Goal: Task Accomplishment & Management: Use online tool/utility

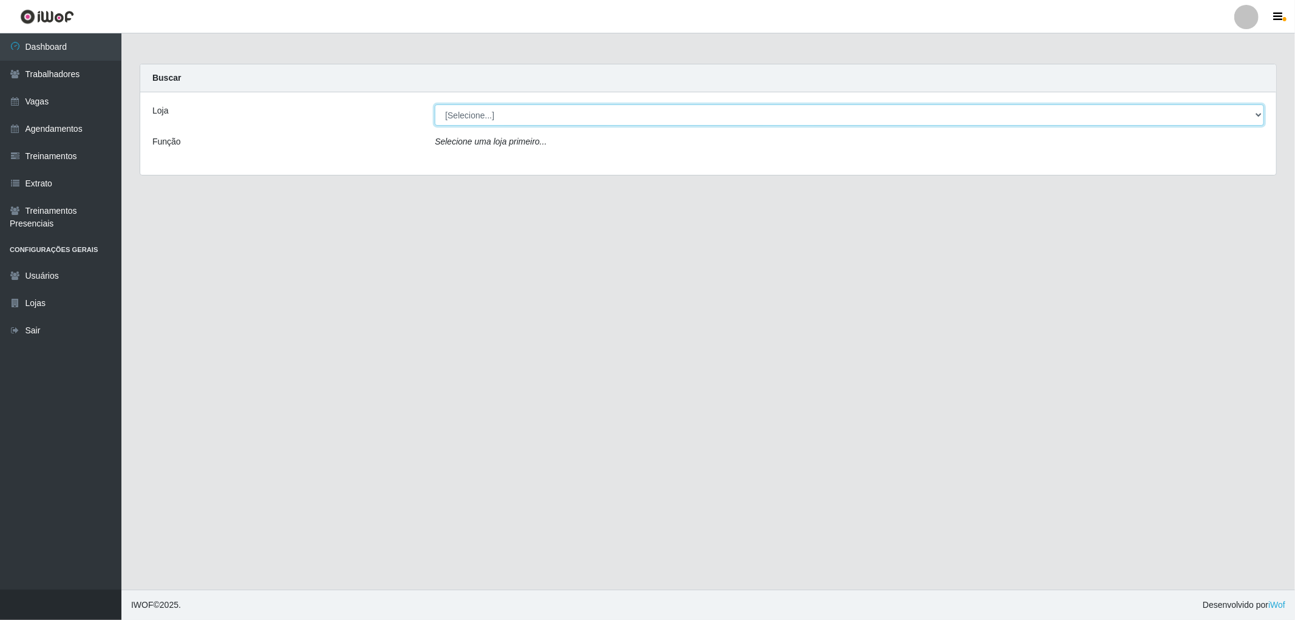
click at [710, 121] on select "[Selecione...] The Pow Pizzaria Delivery - [GEOGRAPHIC_DATA]" at bounding box center [849, 114] width 829 height 21
select select "322"
click at [435, 104] on select "[Selecione...] The Pow Pizzaria Delivery - [GEOGRAPHIC_DATA]" at bounding box center [849, 114] width 829 height 21
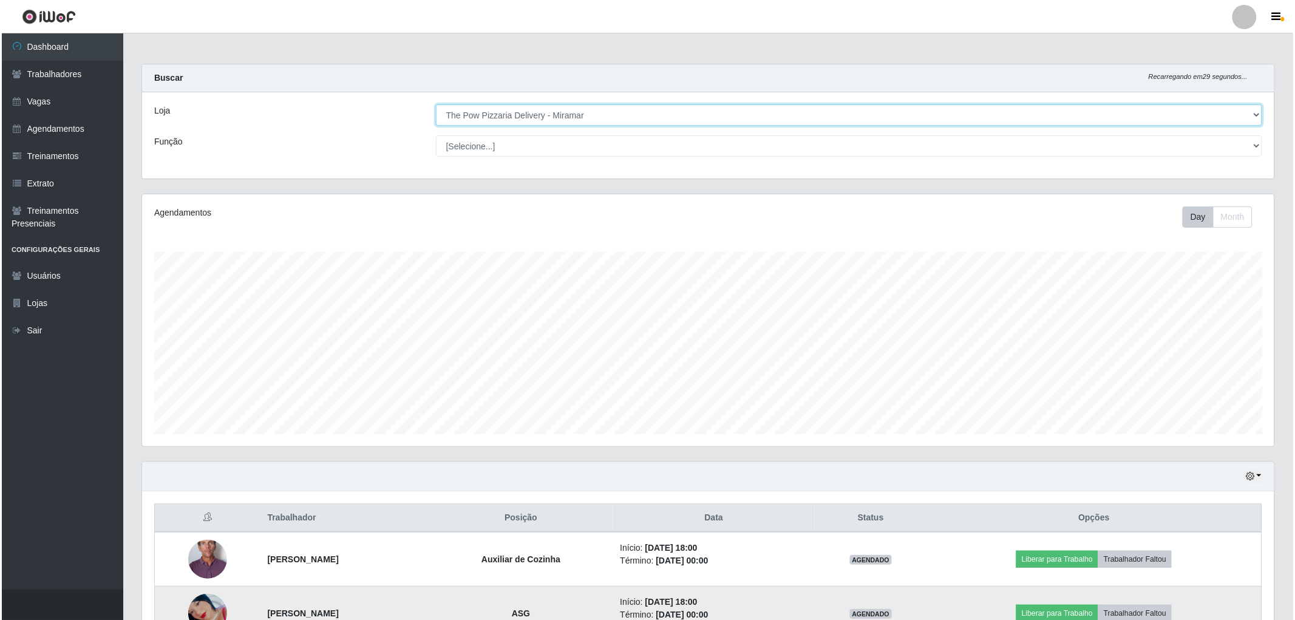
scroll to position [79, 0]
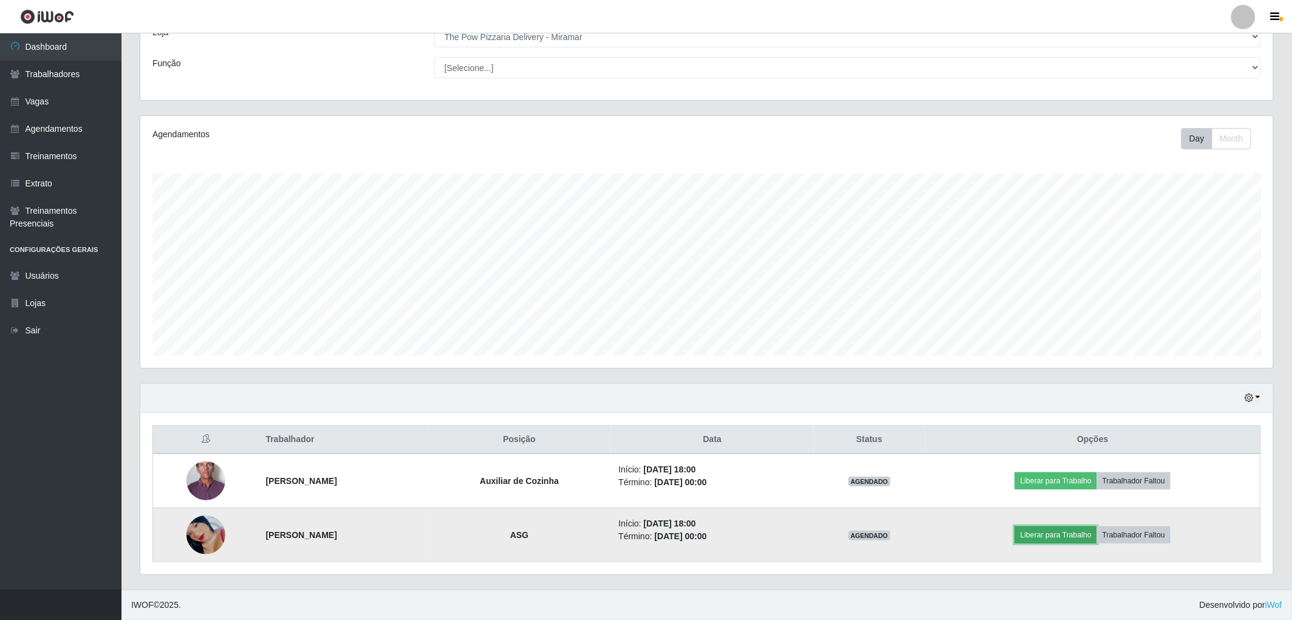
click at [1054, 539] on button "Liberar para Trabalho" at bounding box center [1056, 534] width 82 height 17
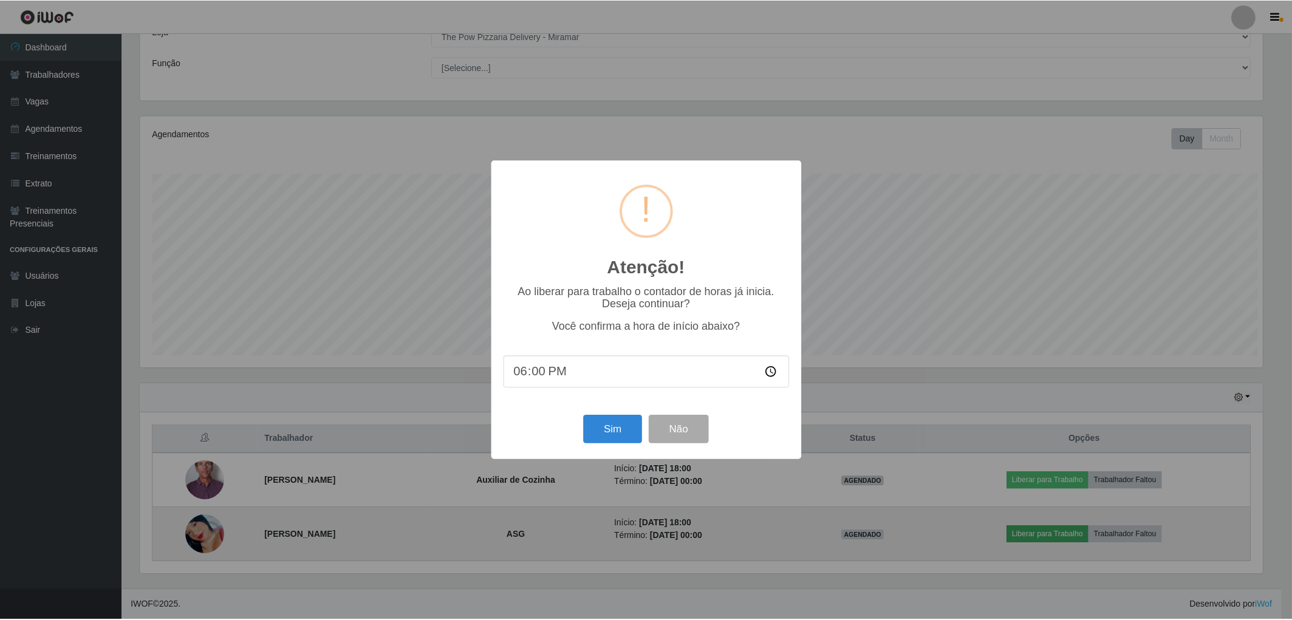
scroll to position [251, 1125]
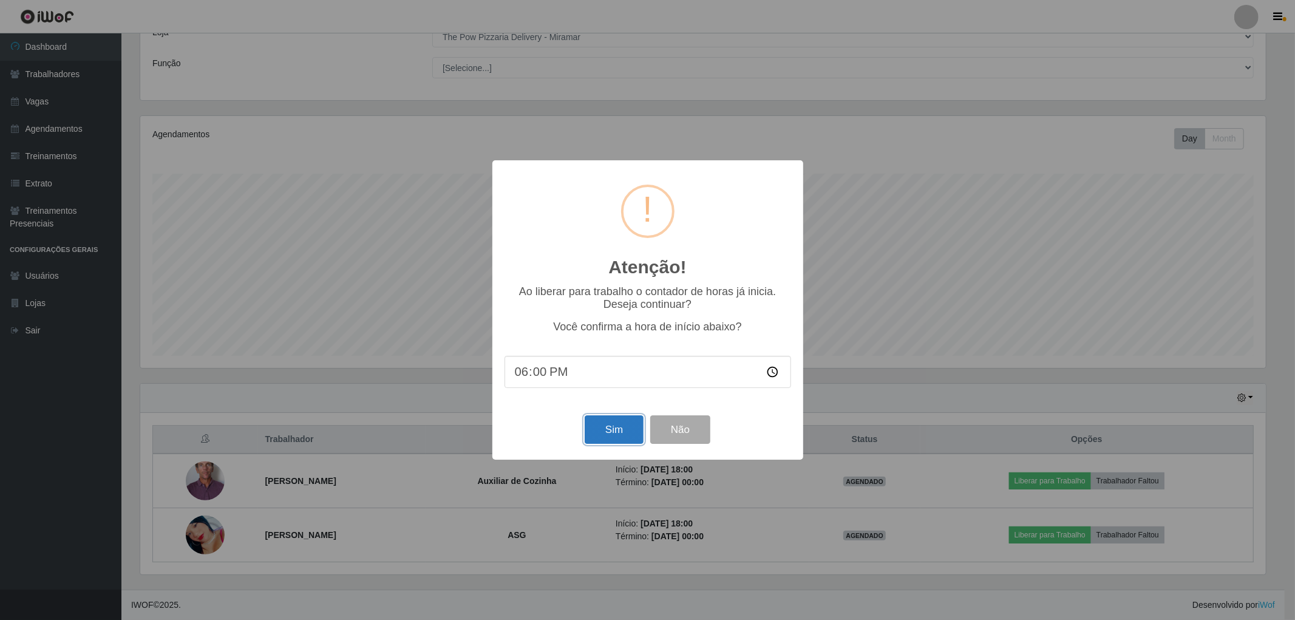
click at [621, 428] on button "Sim" at bounding box center [614, 429] width 59 height 29
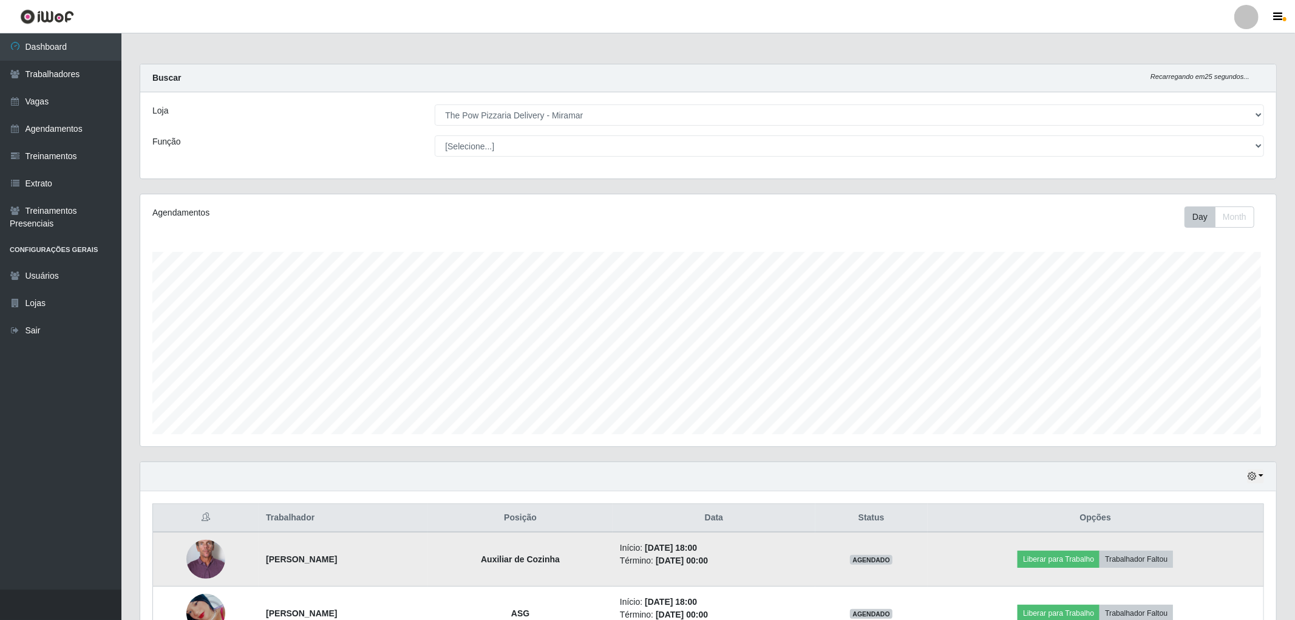
scroll to position [251, 1136]
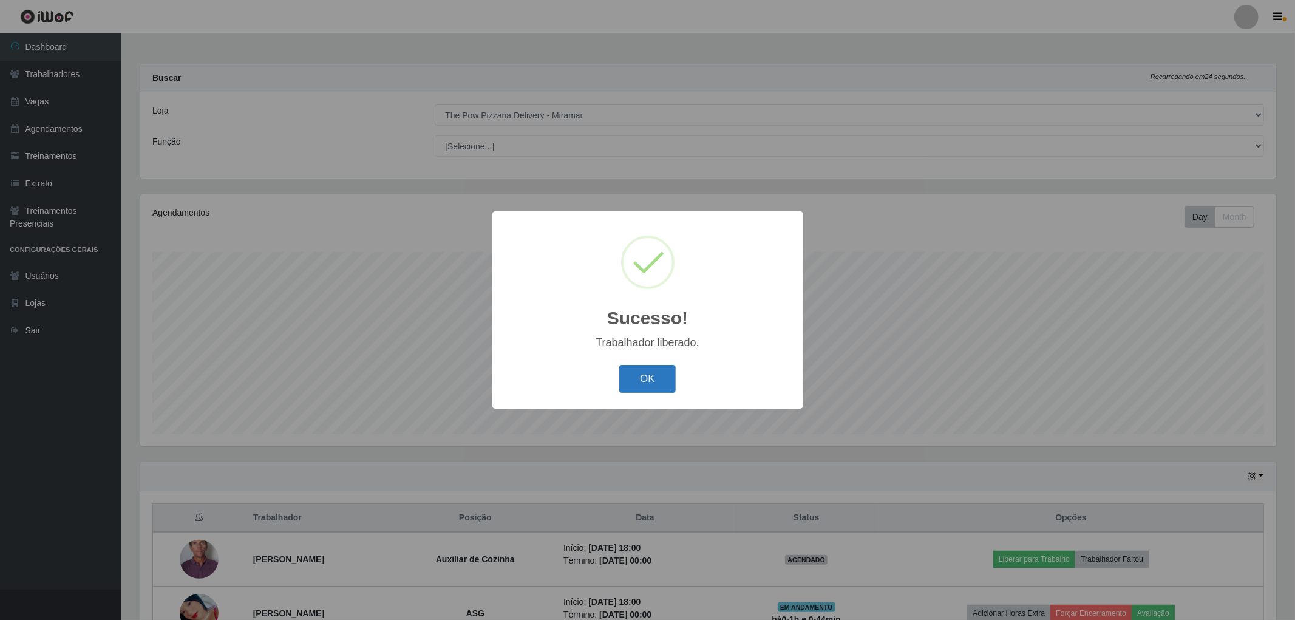
click at [652, 367] on button "OK" at bounding box center [647, 379] width 56 height 29
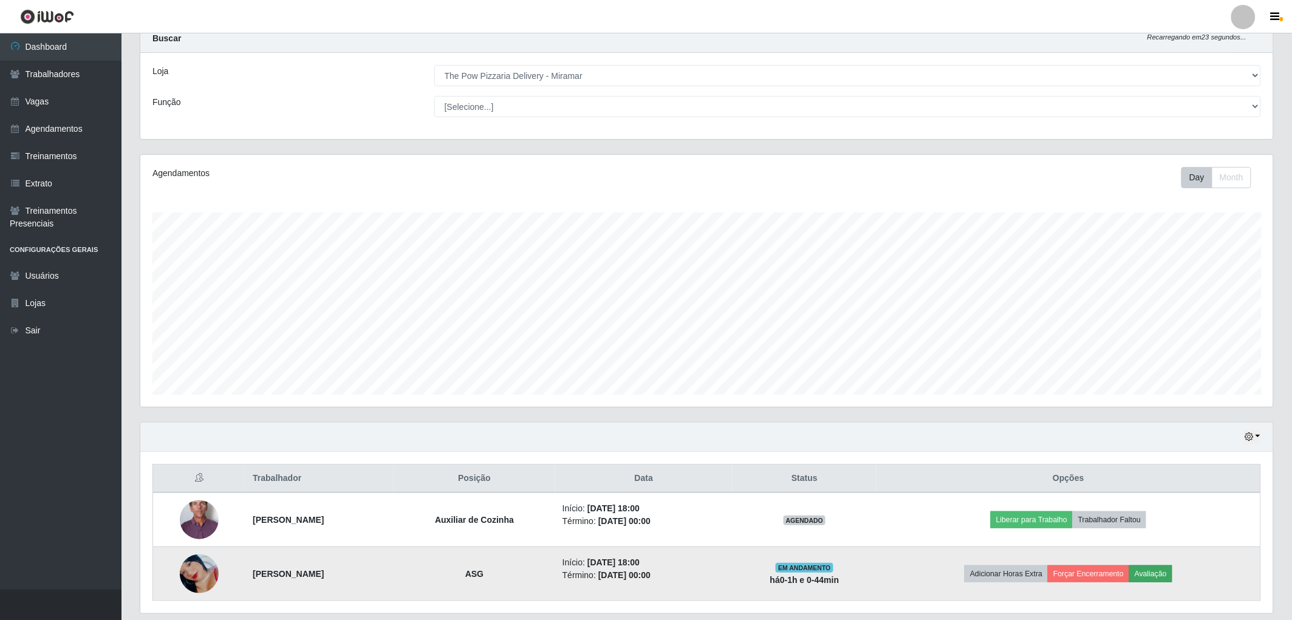
scroll to position [79, 0]
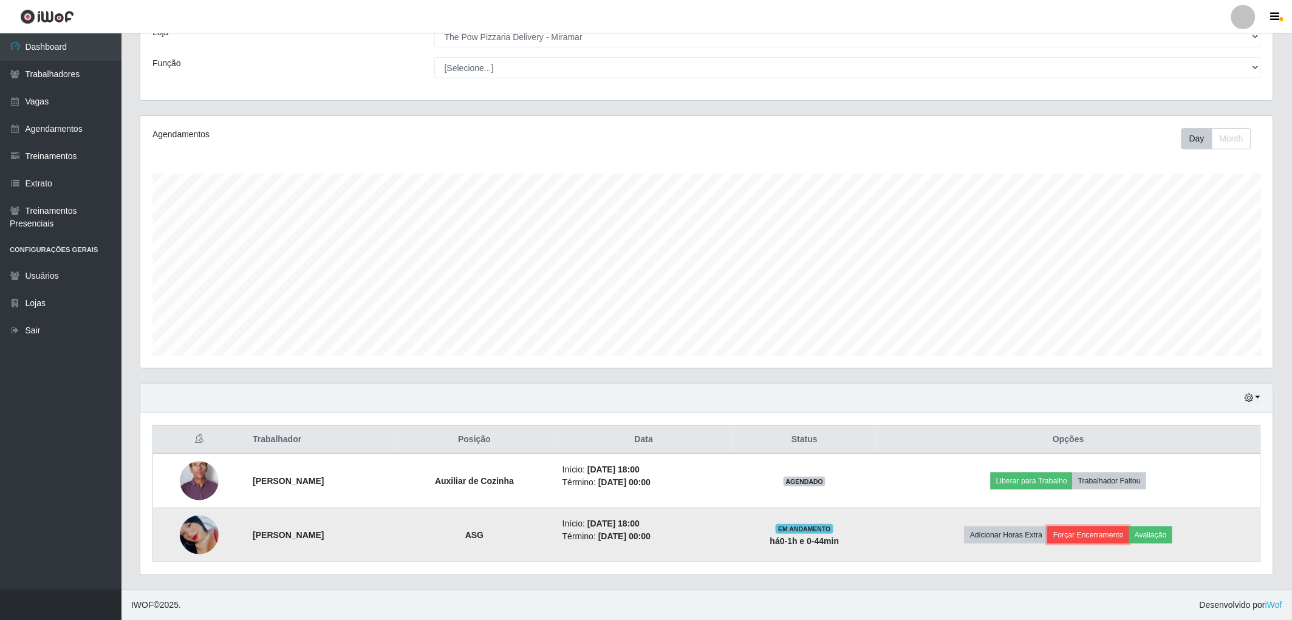
click at [1103, 533] on button "Forçar Encerramento" at bounding box center [1087, 534] width 81 height 17
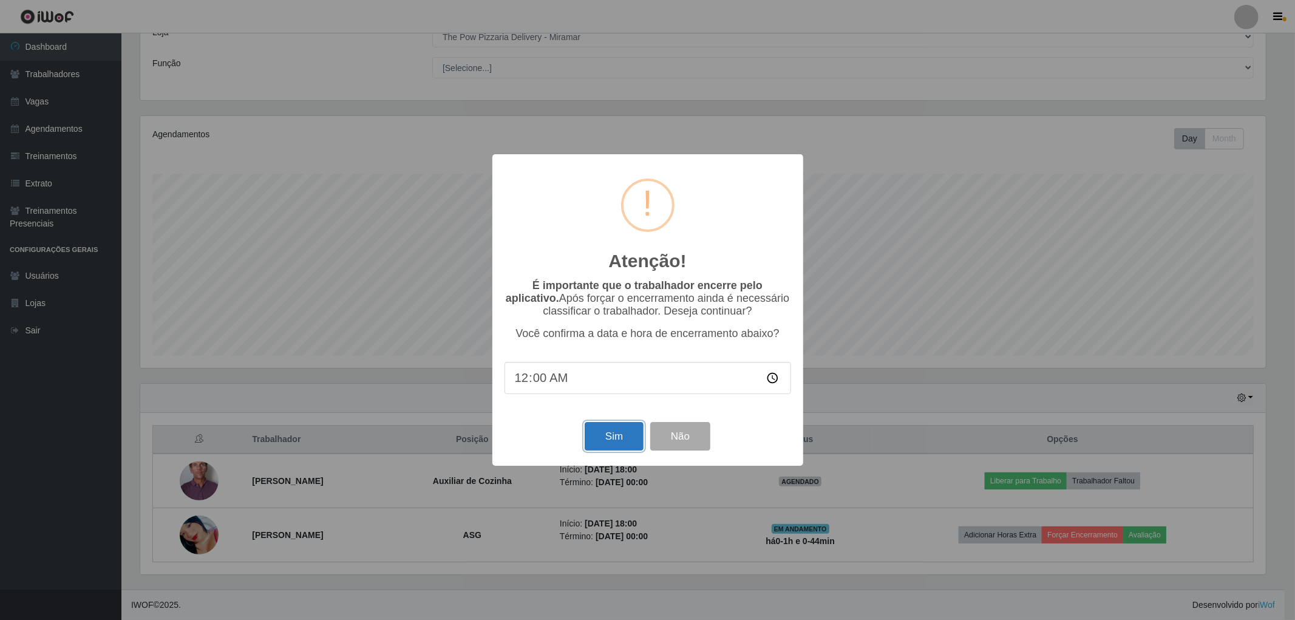
click at [616, 438] on button "Sim" at bounding box center [614, 436] width 59 height 29
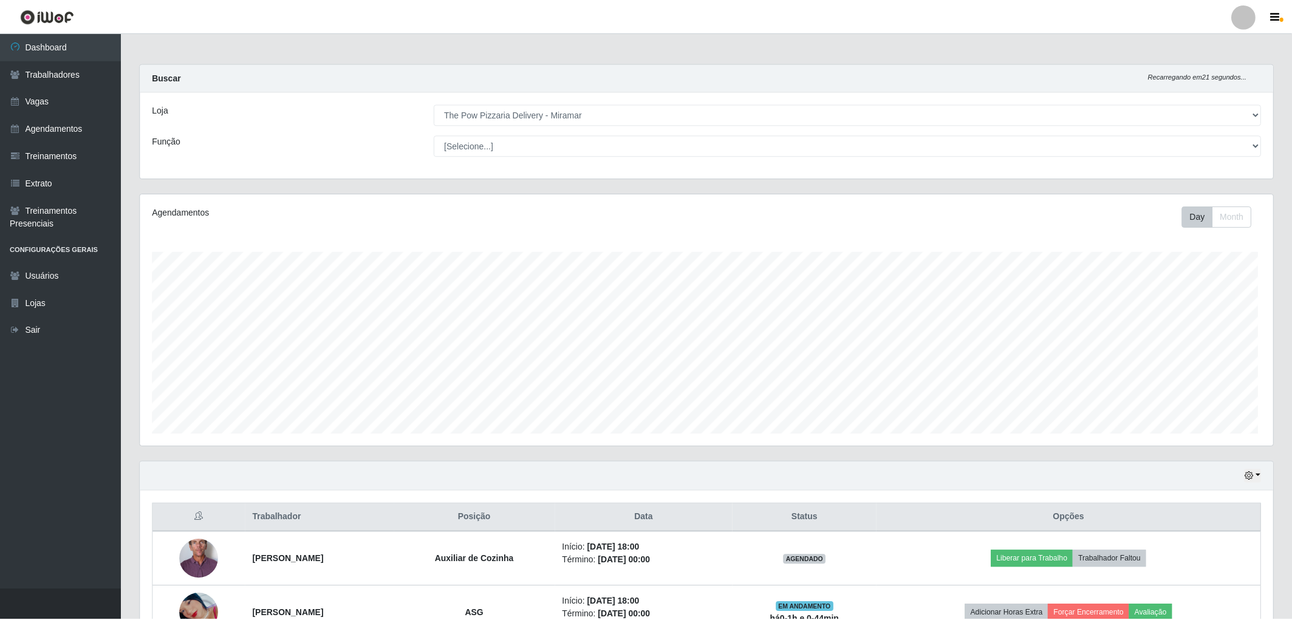
scroll to position [251, 1136]
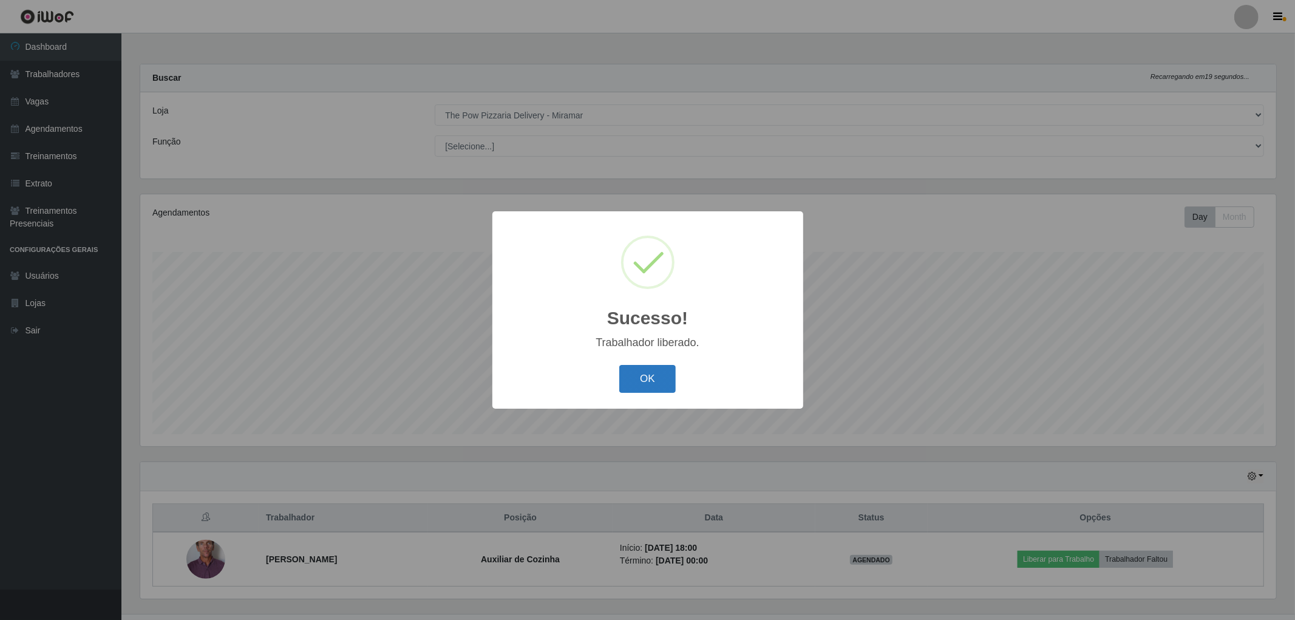
click at [664, 381] on button "OK" at bounding box center [647, 379] width 56 height 29
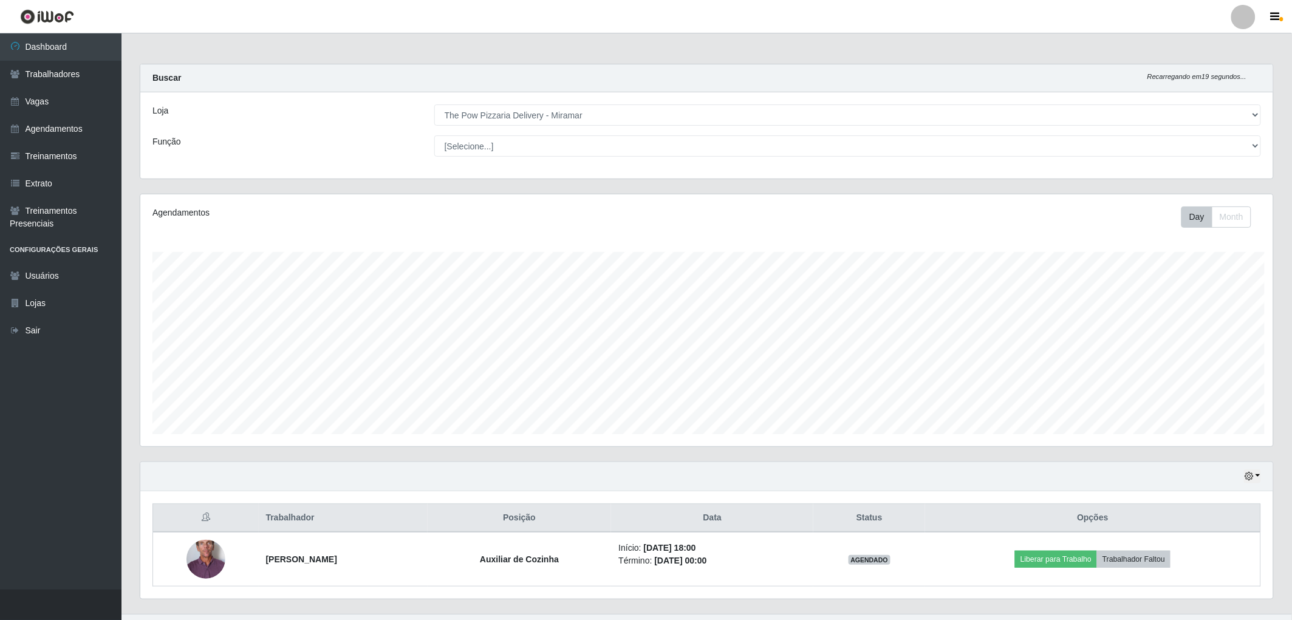
scroll to position [606970, 606090]
